Goal: Task Accomplishment & Management: Manage account settings

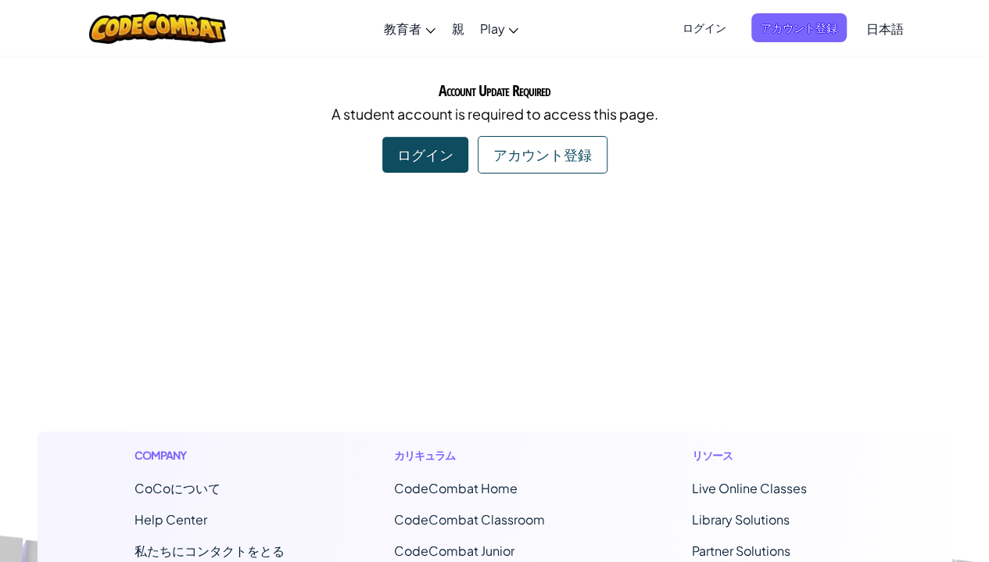
click at [386, 169] on div "ログイン" at bounding box center [425, 155] width 86 height 36
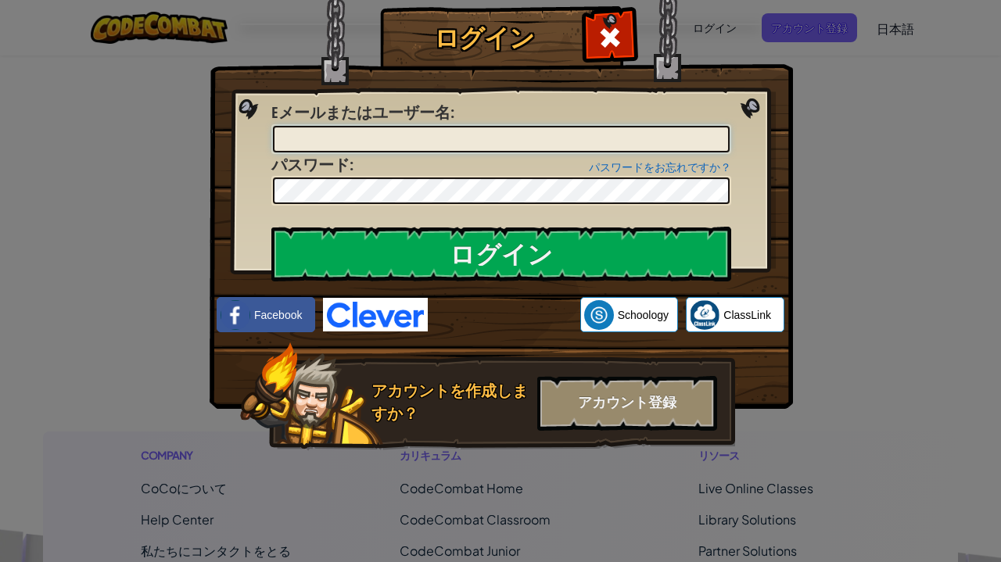
click at [309, 150] on input "Eメールまたはユーザー名 :" at bounding box center [501, 139] width 457 height 27
type input "Kakekakechan"
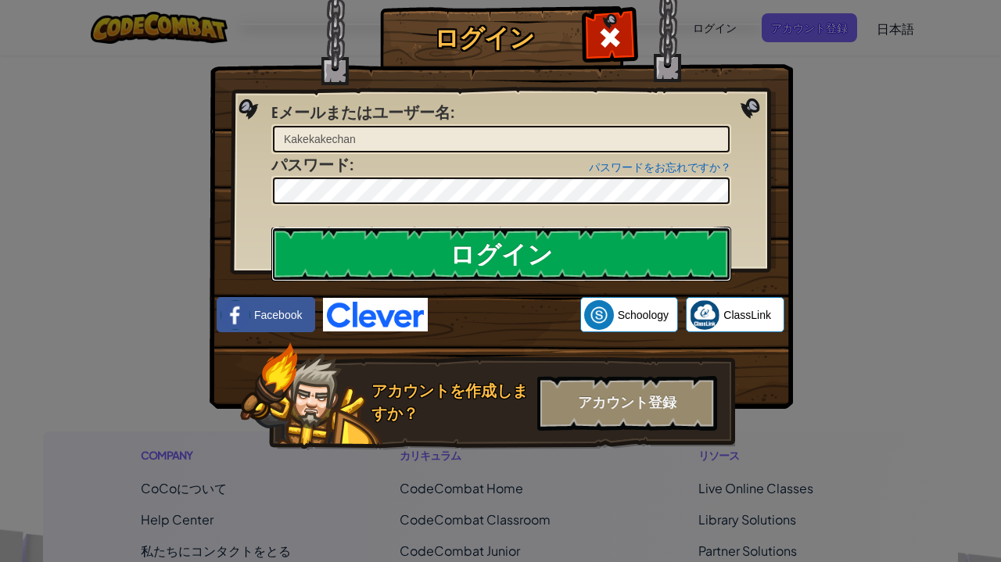
click at [464, 240] on input "ログイン" at bounding box center [501, 254] width 460 height 55
